Goal: Check status

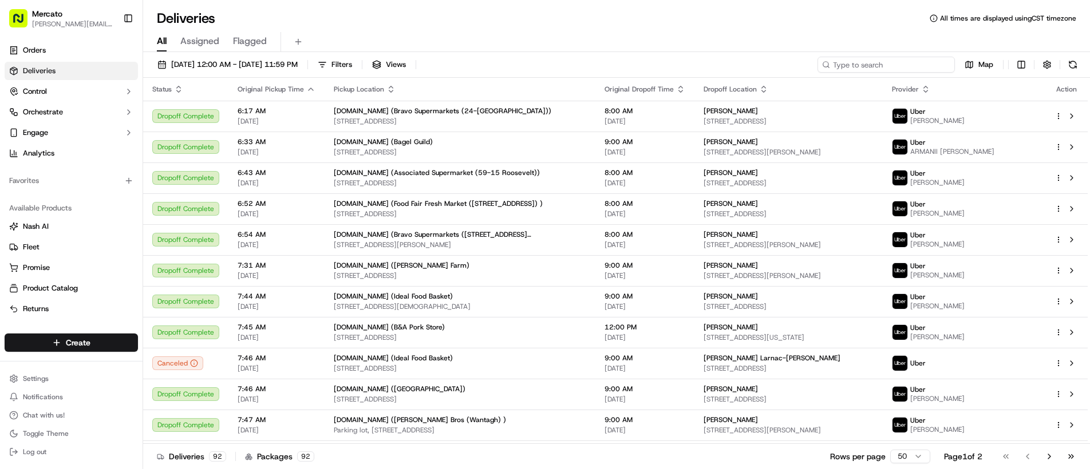
click at [911, 65] on input at bounding box center [886, 65] width 137 height 16
paste input "job_DY5yPkkSErUHxb8VqoGEhc"
type input "job_DY5yPkkSErUHxb8VqoGEhc"
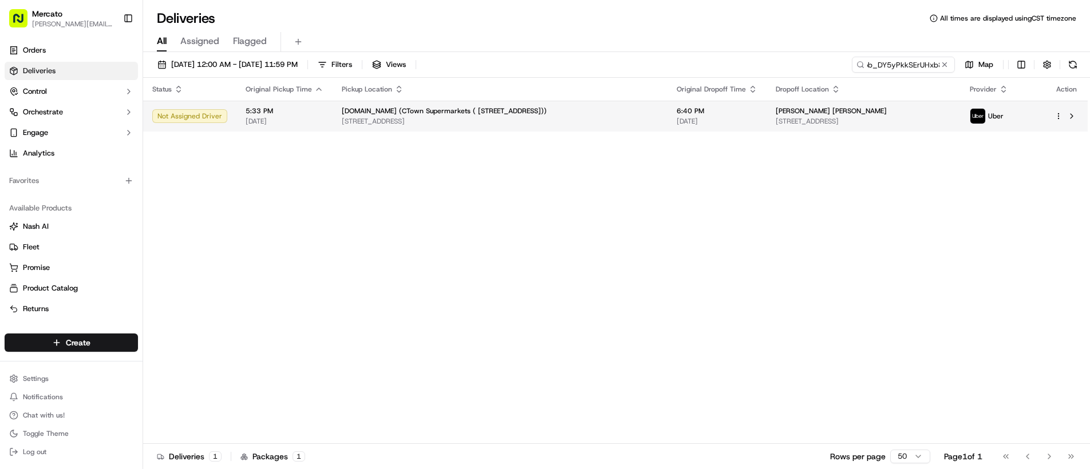
click at [776, 108] on span "[PERSON_NAME] [PERSON_NAME]" at bounding box center [831, 110] width 111 height 9
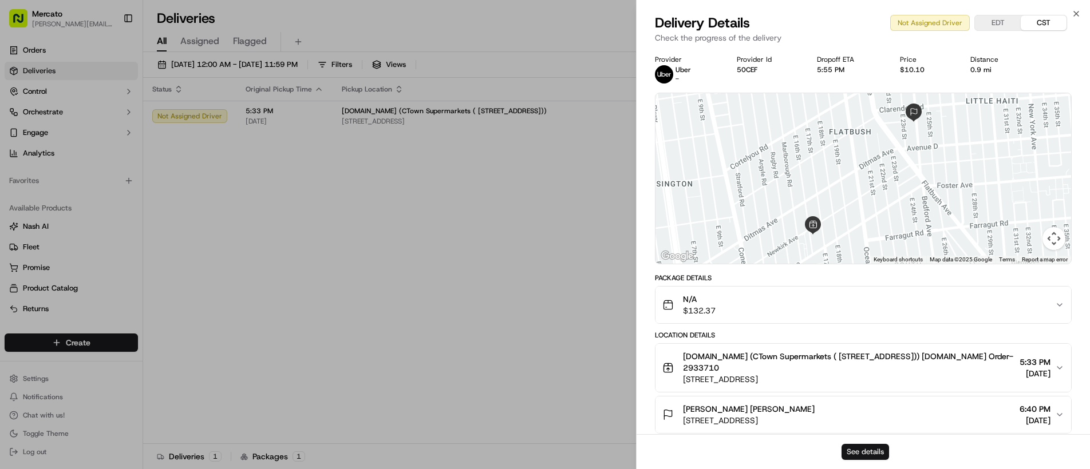
click at [868, 450] on button "See details" at bounding box center [866, 452] width 48 height 16
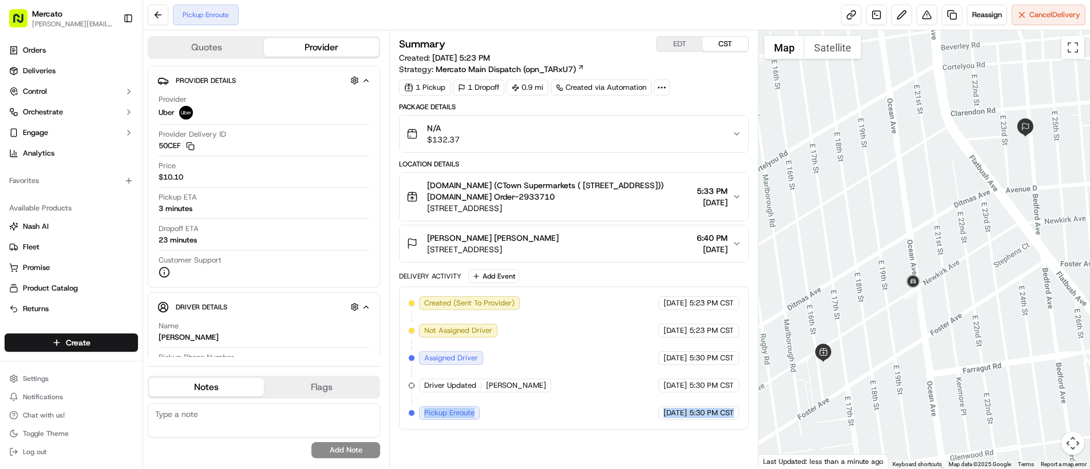
drag, startPoint x: 425, startPoint y: 412, endPoint x: 732, endPoint y: 418, distance: 306.9
click at [732, 418] on div "Created (Sent To Provider) Uber [DATE] 5:23 PM CST Not Assigned Driver Uber [DA…" at bounding box center [574, 359] width 330 height 124
copy div "Pickup Enroute Uber [DATE] 5:30 PM CST"
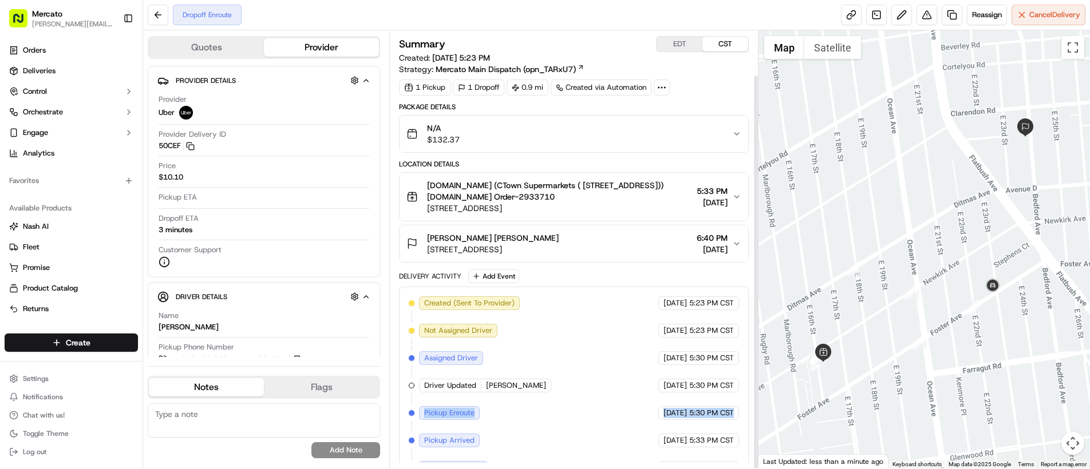
scroll to position [49, 0]
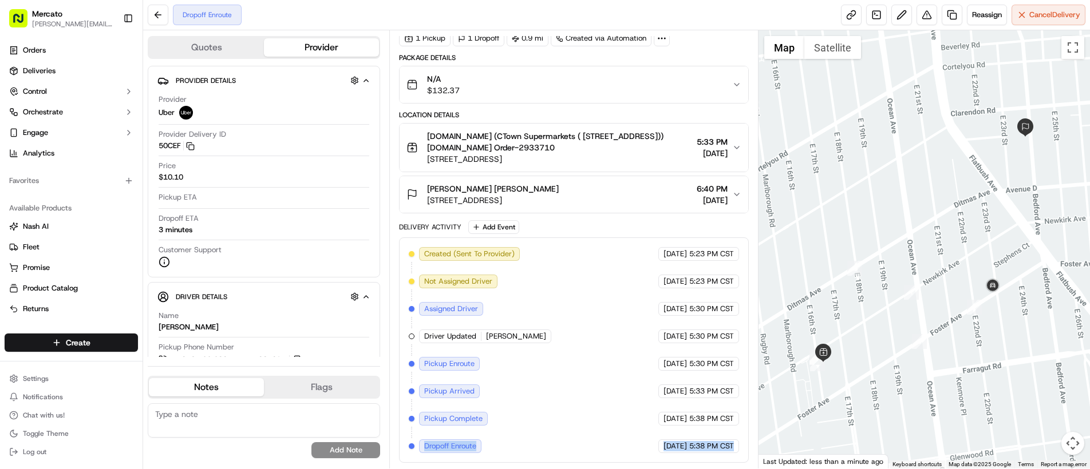
drag, startPoint x: 442, startPoint y: 449, endPoint x: 736, endPoint y: 451, distance: 293.7
click at [736, 451] on div "Created (Sent To Provider) Uber [DATE] 5:23 PM CST Not Assigned Driver Uber [DA…" at bounding box center [574, 350] width 330 height 206
copy div "Dropoff Enroute Uber [DATE] 5:38 PM CST"
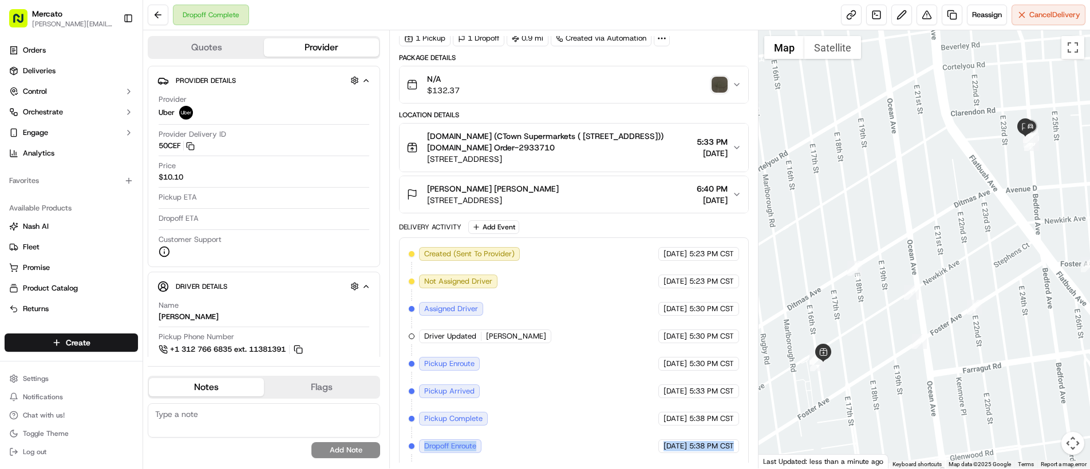
scroll to position [104, 0]
